Goal: Download file/media

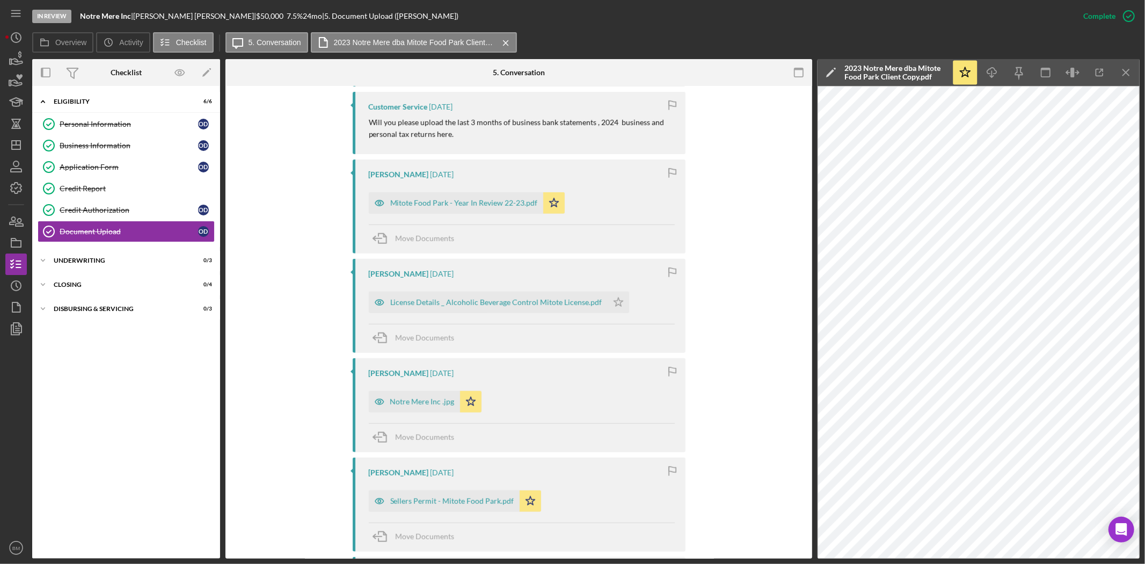
scroll to position [656, 0]
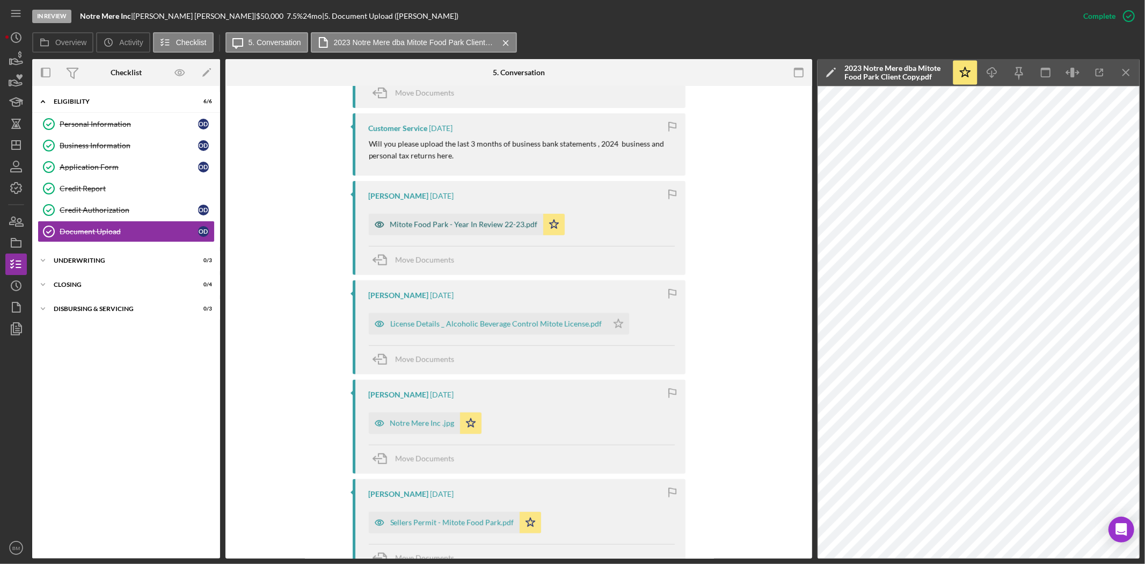
click at [498, 218] on div "Mitote Food Park - Year In Review 22-23.pdf" at bounding box center [456, 224] width 174 height 21
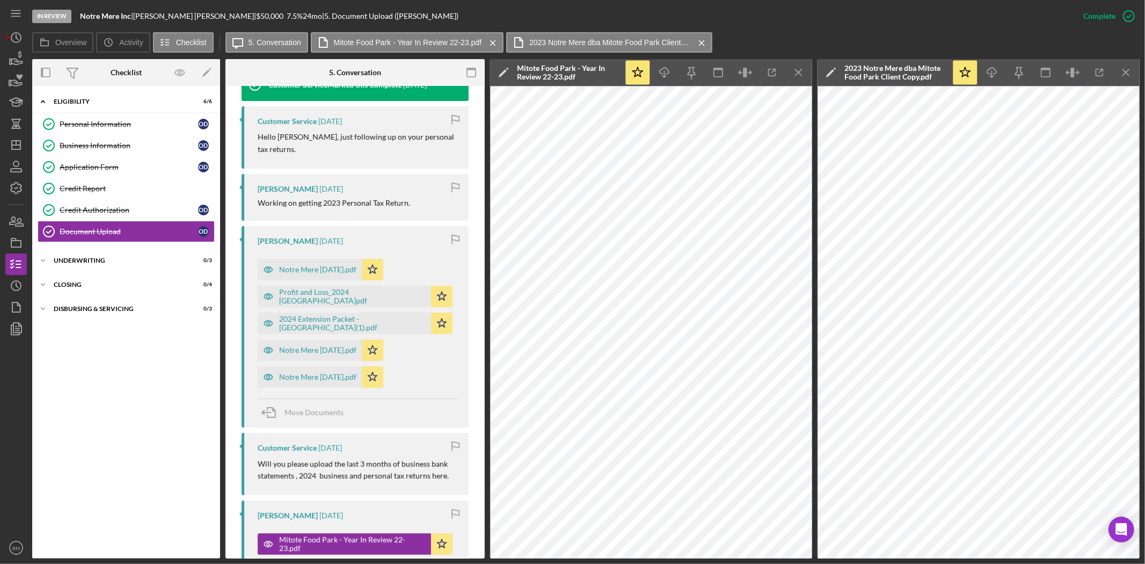
scroll to position [381, 0]
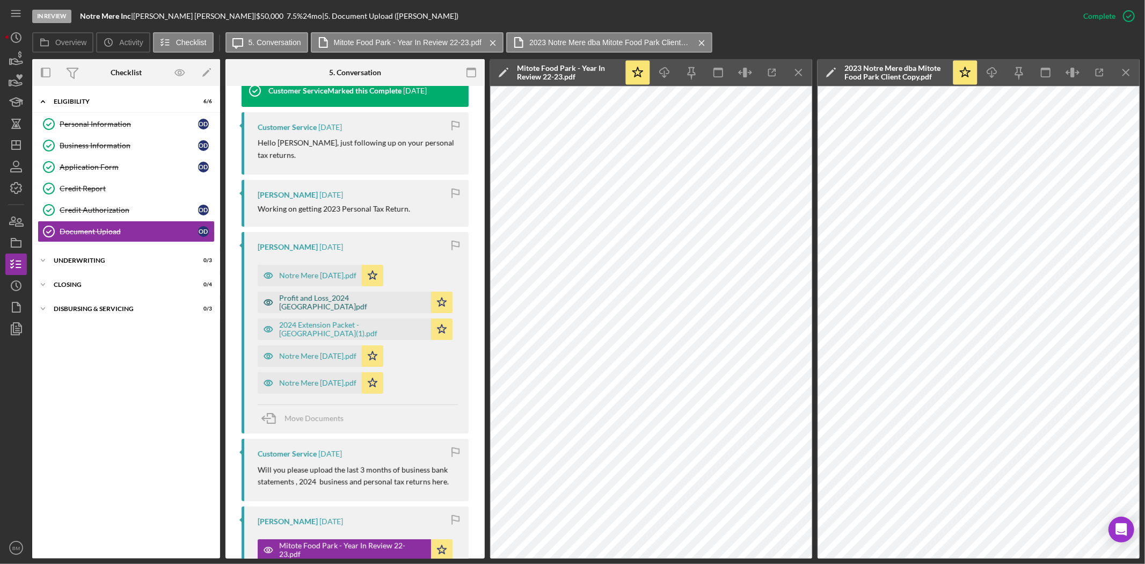
click at [332, 296] on div "Profit and Loss_2024 [GEOGRAPHIC_DATA]pdf" at bounding box center [344, 301] width 173 height 21
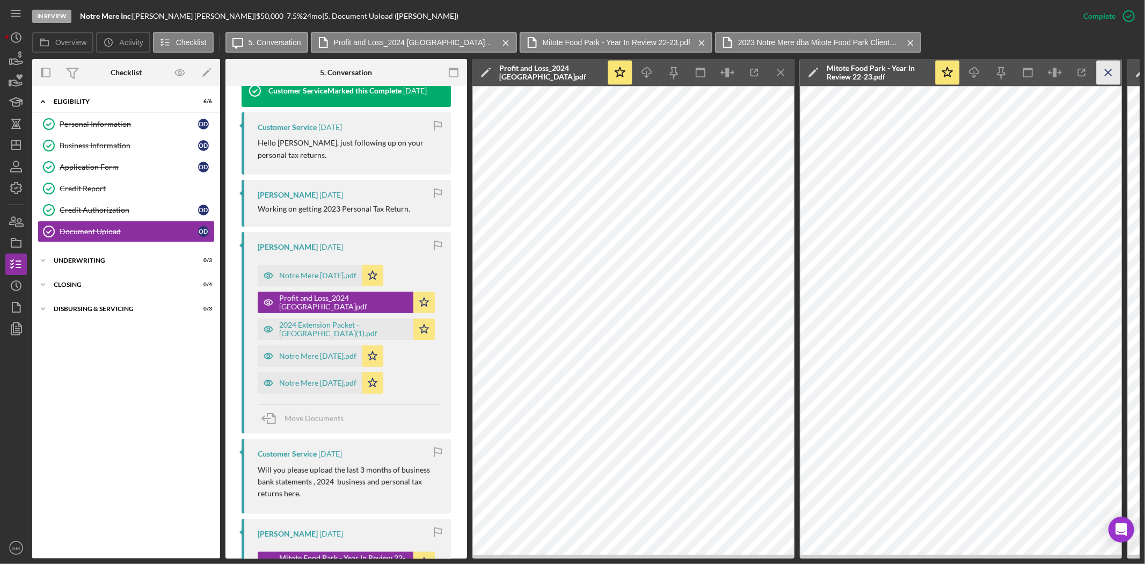
click at [1105, 70] on line "button" at bounding box center [1108, 72] width 6 height 6
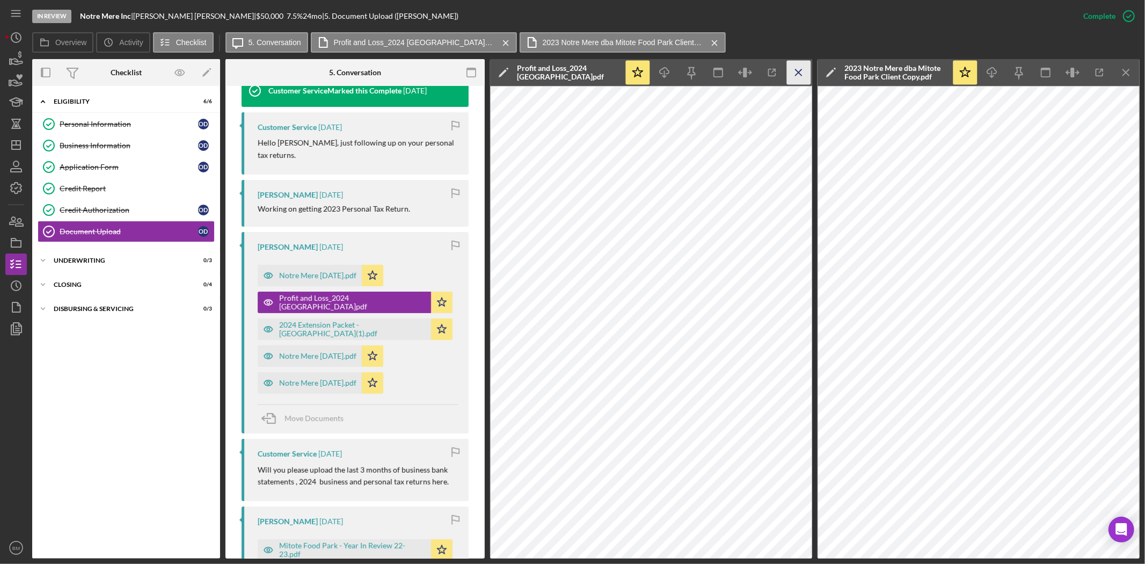
click at [1122, 70] on icon "Icon/Menu Close" at bounding box center [1126, 73] width 24 height 24
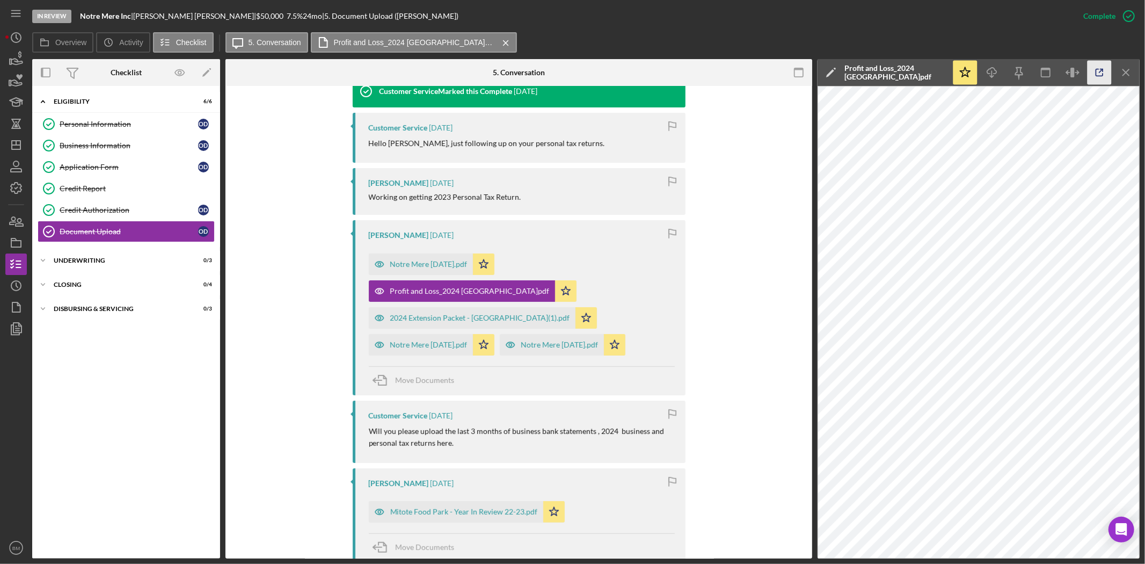
click at [1095, 72] on icon "button" at bounding box center [1100, 73] width 24 height 24
